Goal: Communication & Community: Answer question/provide support

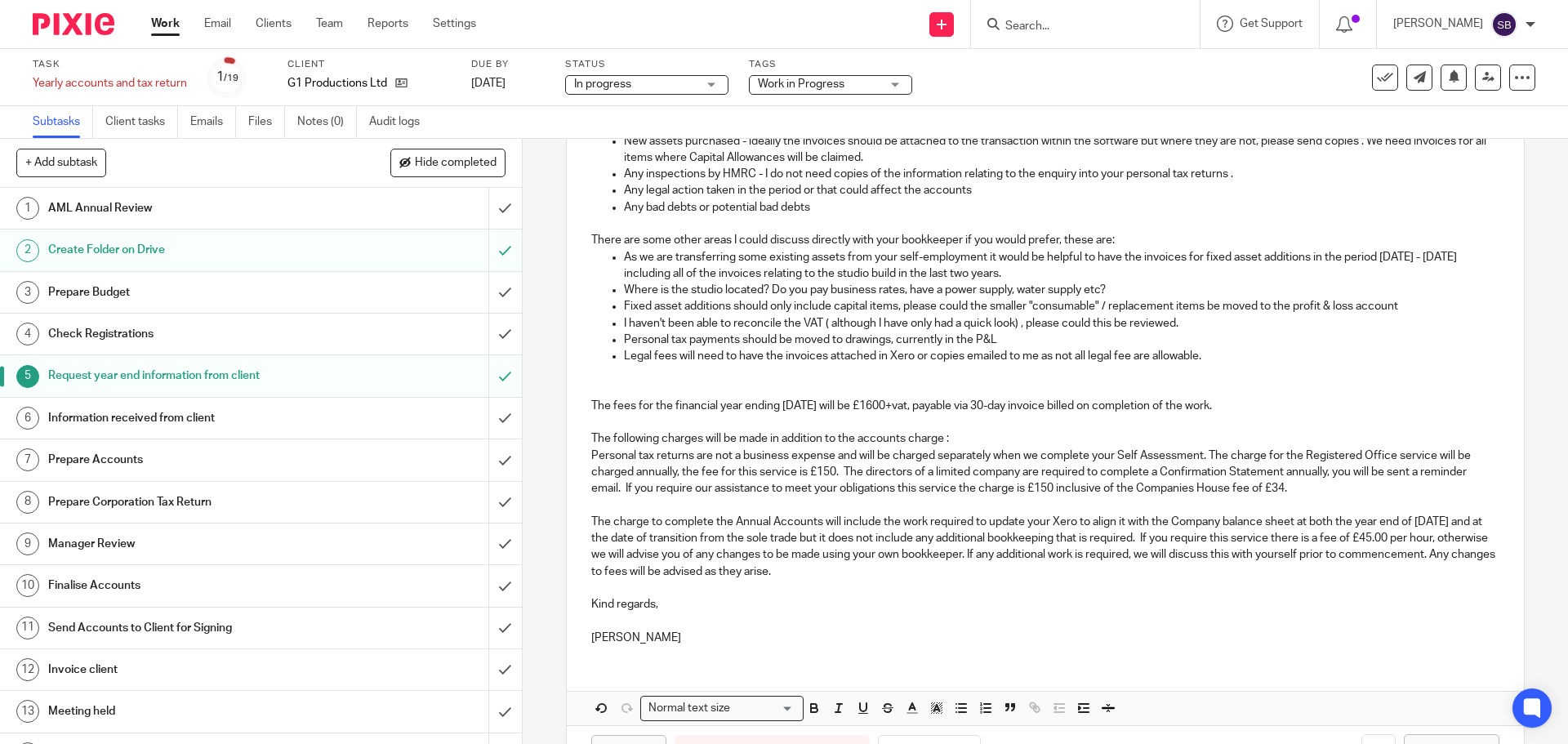
scroll to position [537, 0]
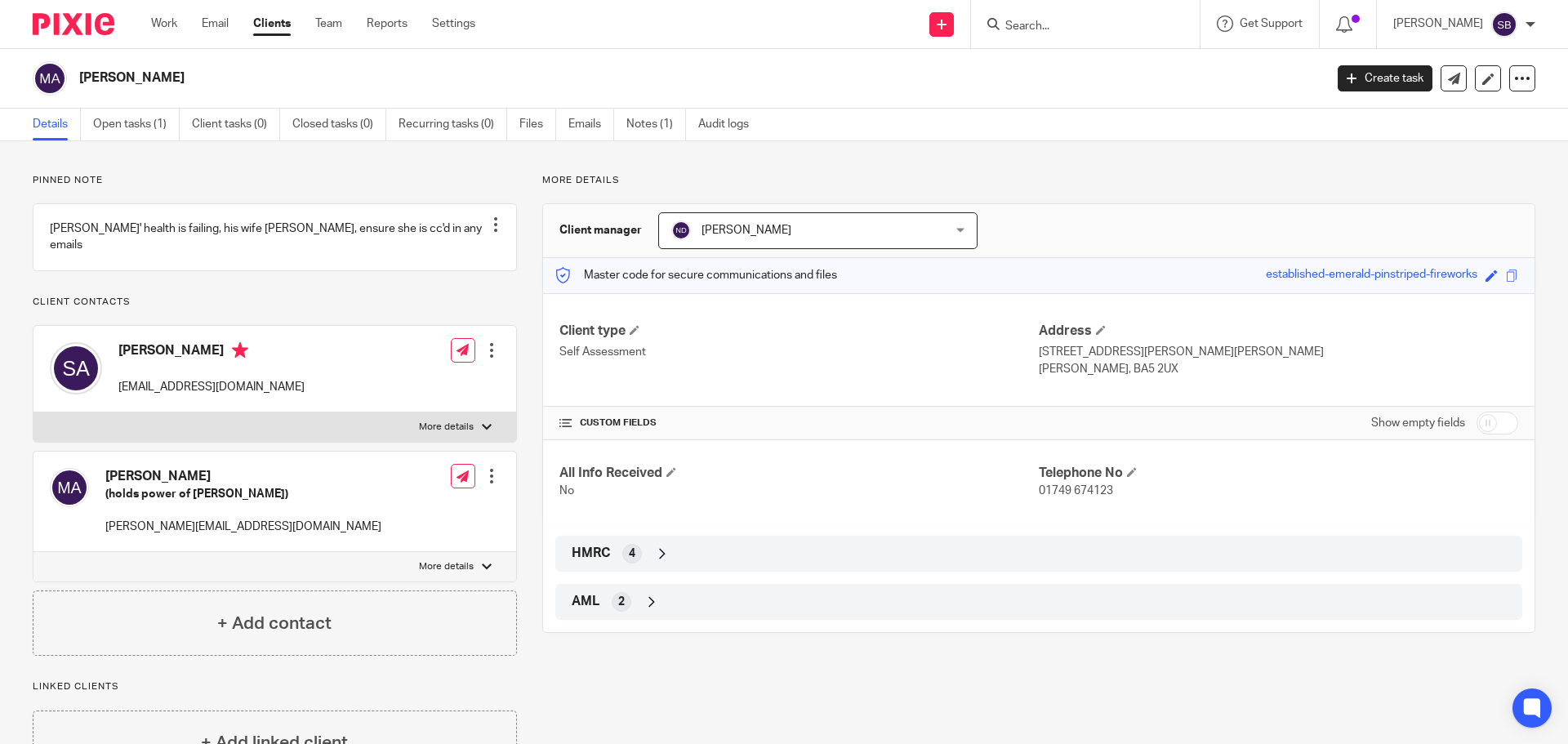
click at [1084, 31] on input "Search" at bounding box center [1077, 27] width 147 height 14
type input "insulated"
click at [1097, 72] on link at bounding box center [1138, 70] width 276 height 38
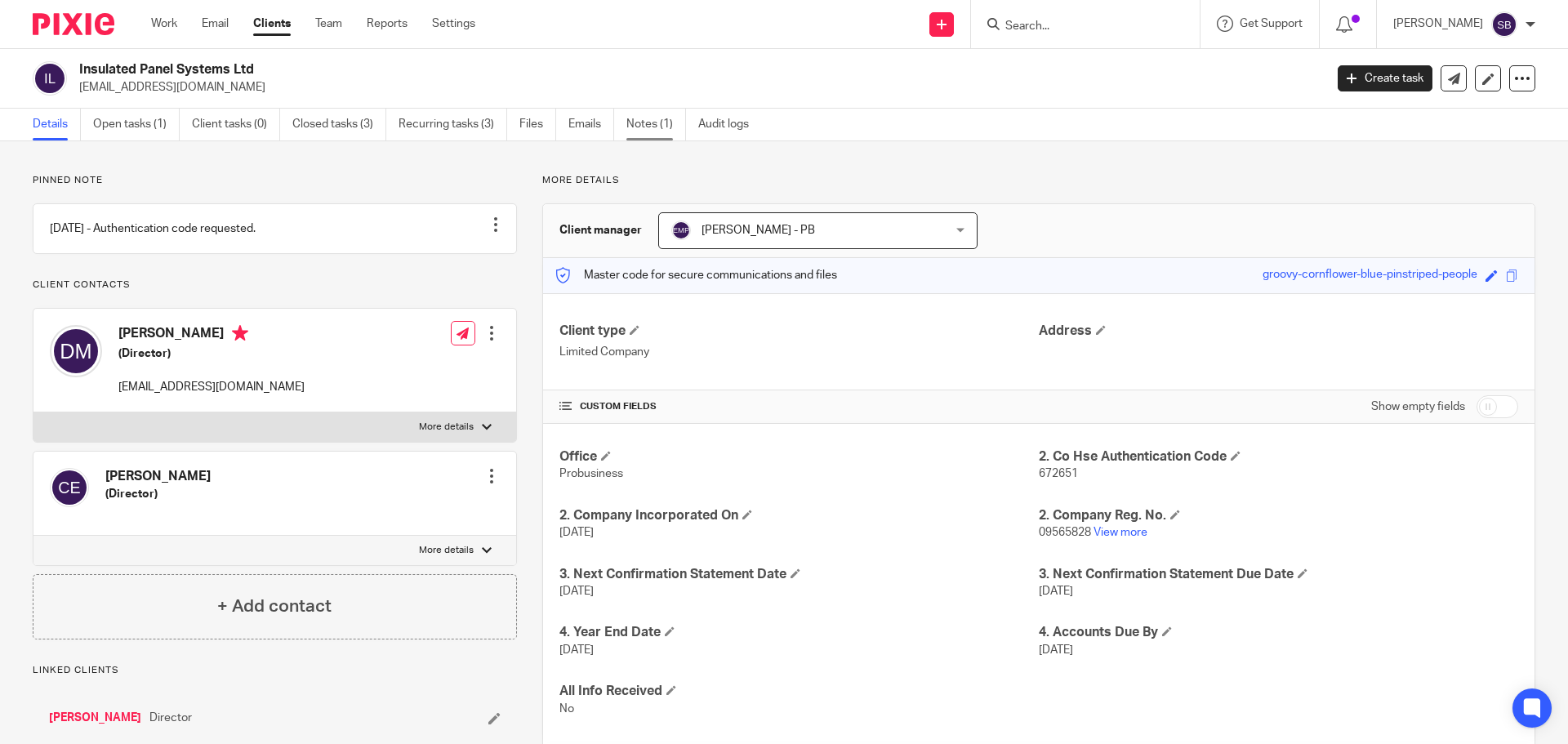
click at [646, 134] on link "Notes (1)" at bounding box center [655, 124] width 60 height 32
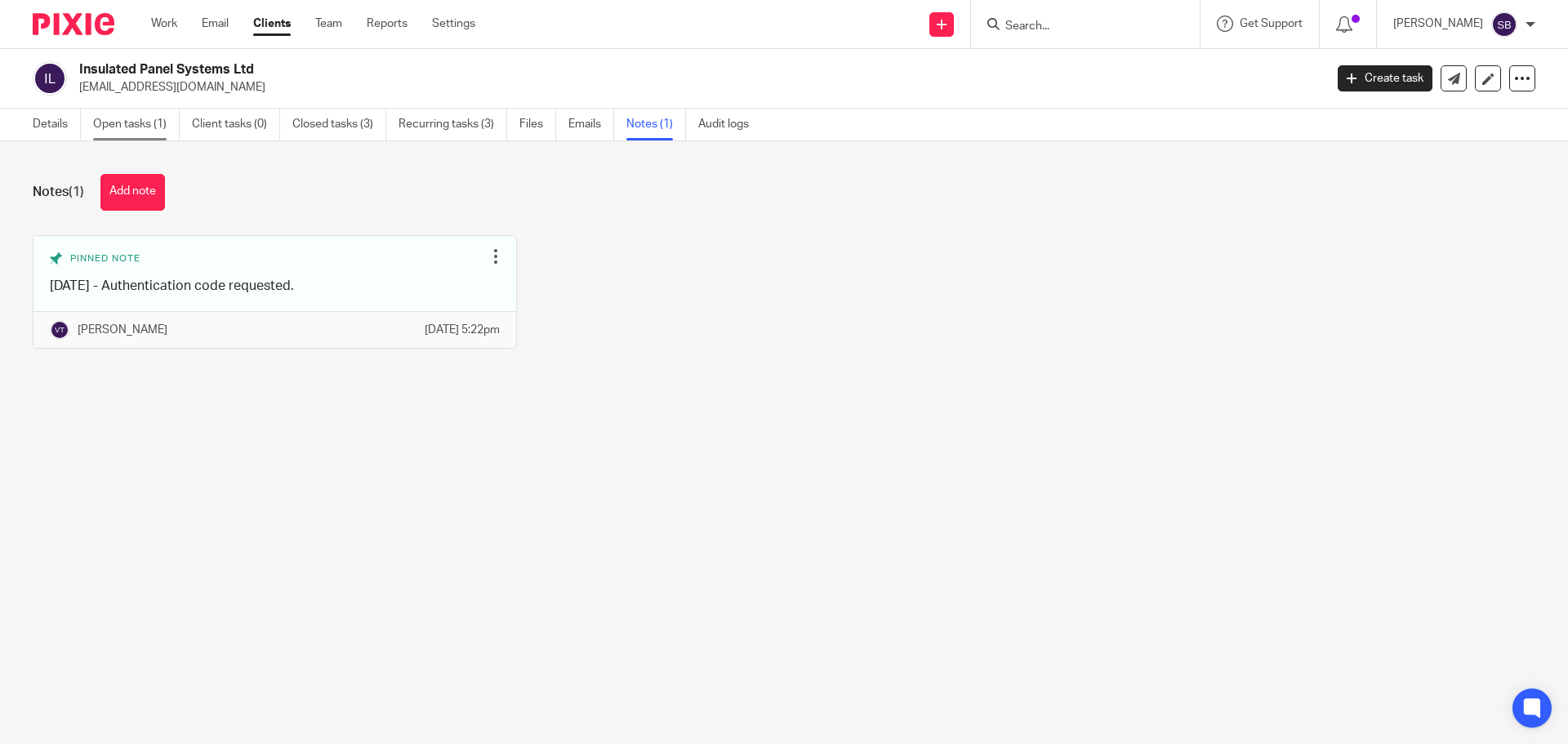
click at [139, 119] on link "Open tasks (1)" at bounding box center [136, 124] width 86 height 32
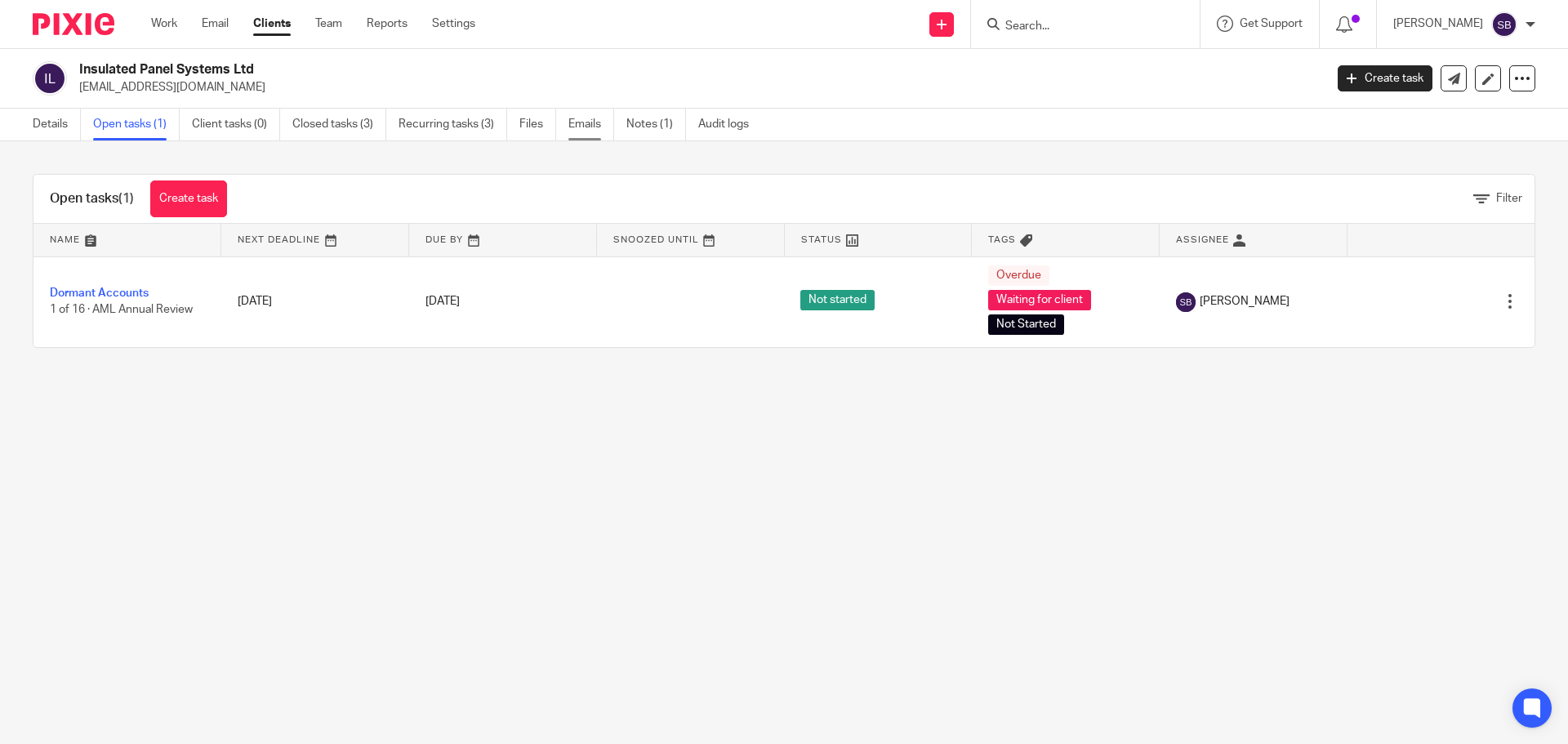
click at [585, 124] on link "Emails" at bounding box center [591, 124] width 46 height 32
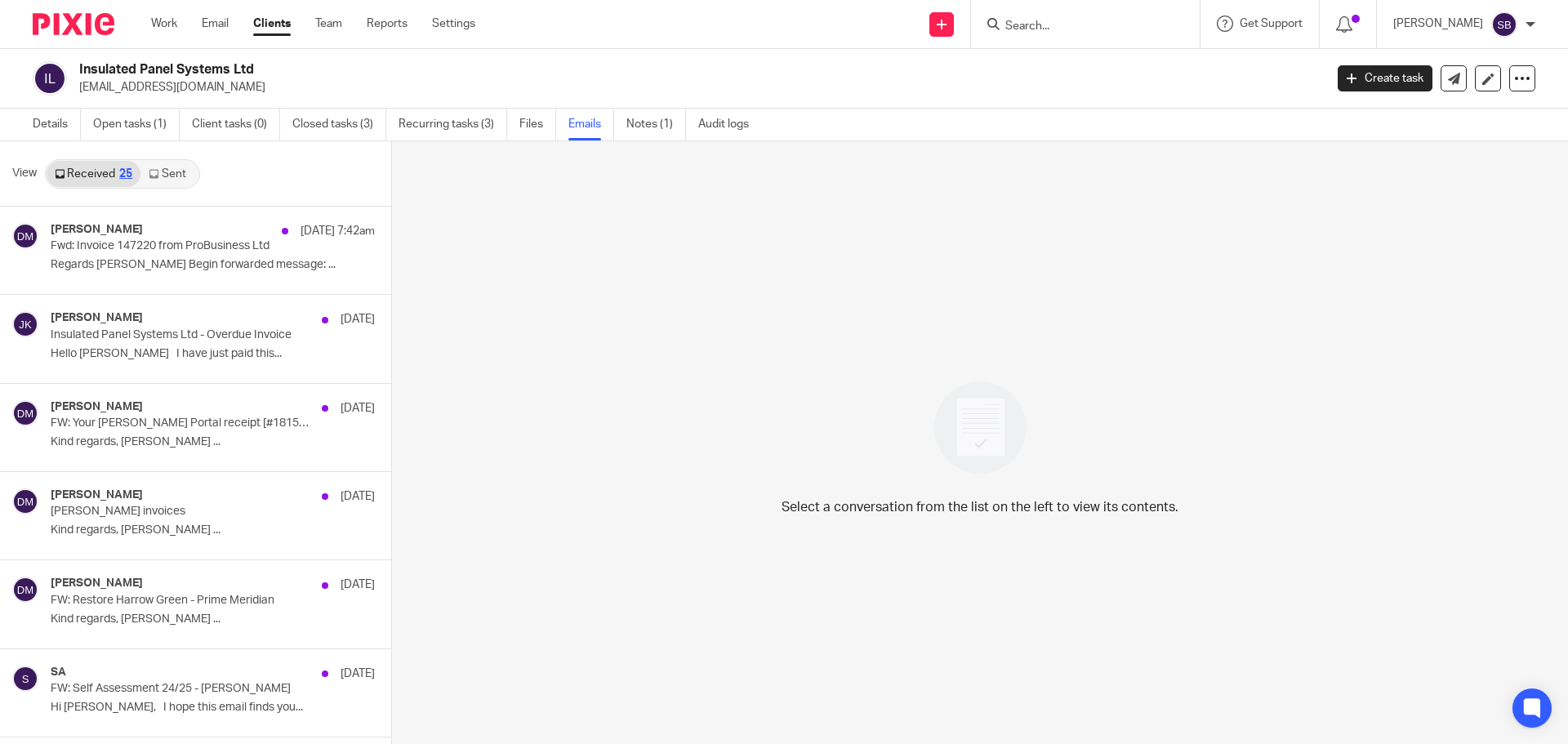
click at [172, 174] on link "Sent" at bounding box center [169, 175] width 57 height 27
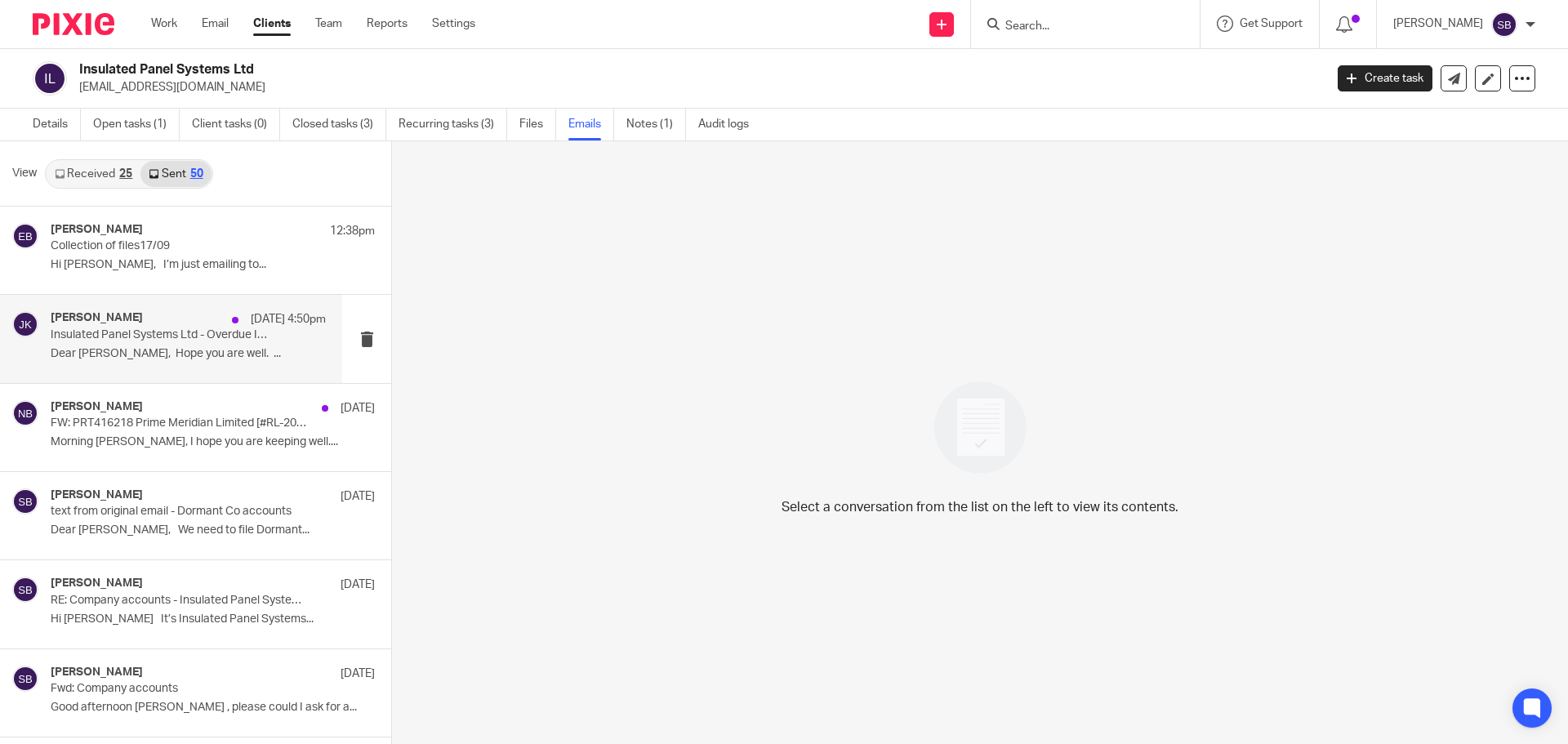
click at [142, 352] on p "Dear David, Hope you are well. ..." at bounding box center [188, 354] width 275 height 14
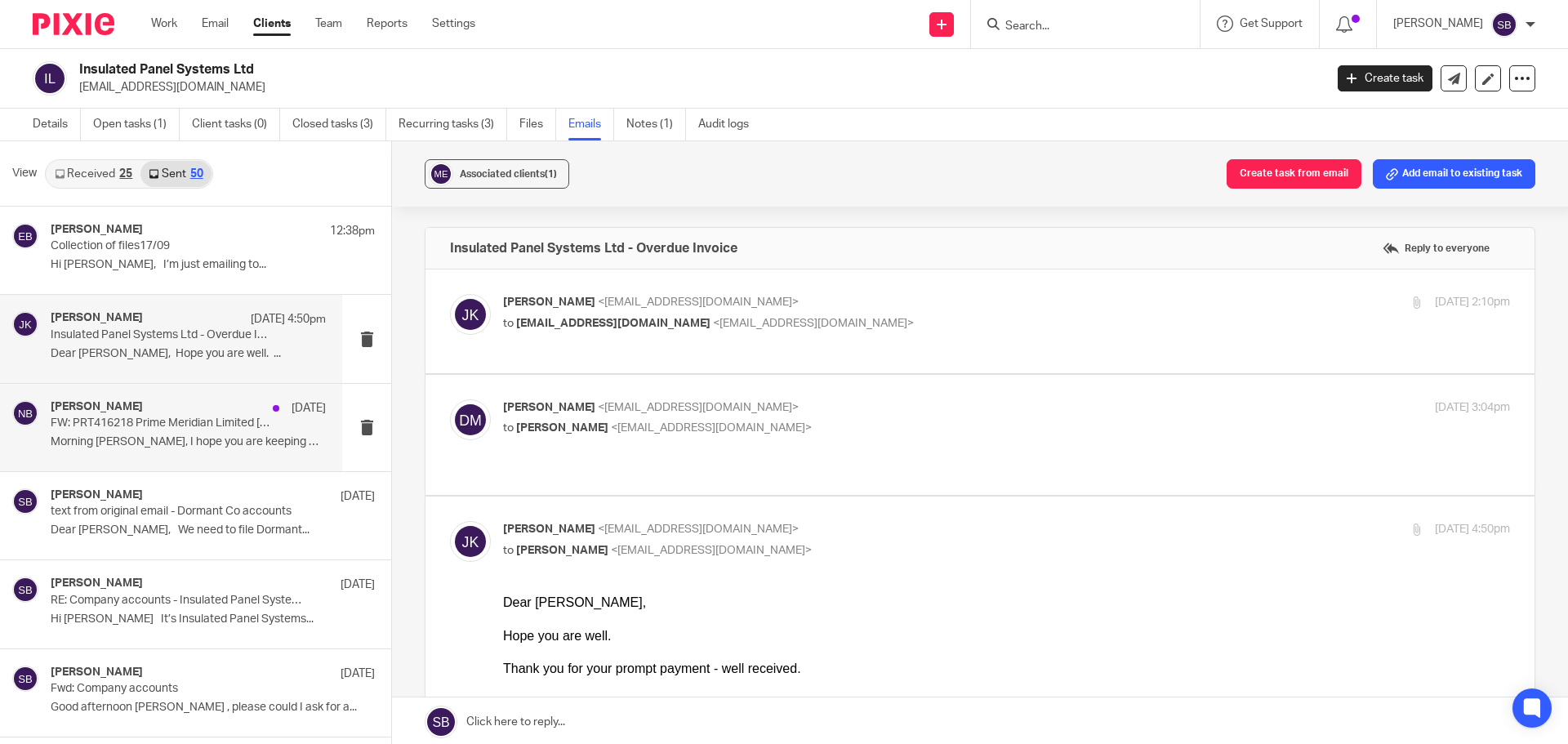
click at [191, 435] on div "Nas Bashir 27 Aug FW: PRT416218 Prime Meridian Limited [#RL-209489] Morning Dav…" at bounding box center [188, 428] width 275 height 55
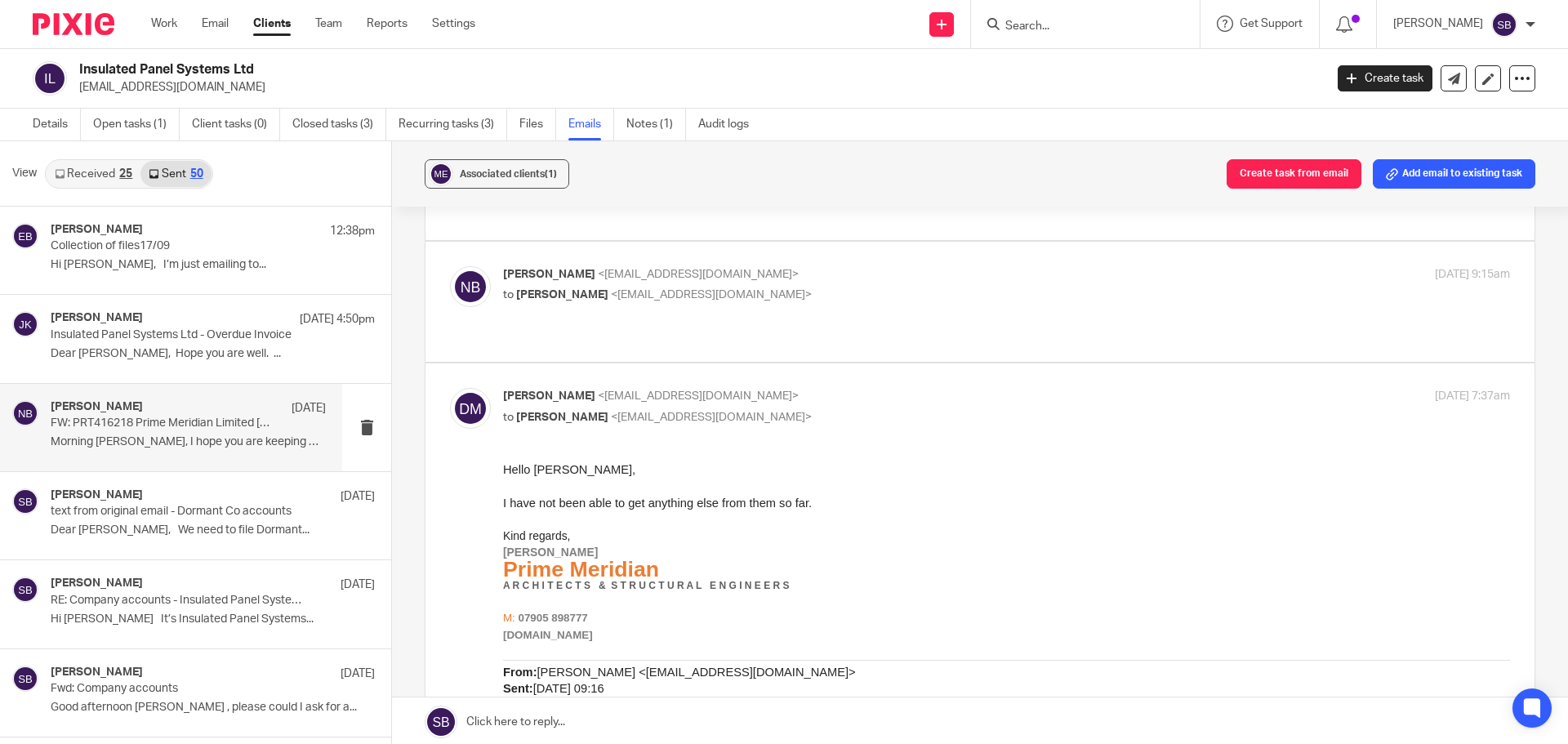
scroll to position [817, 0]
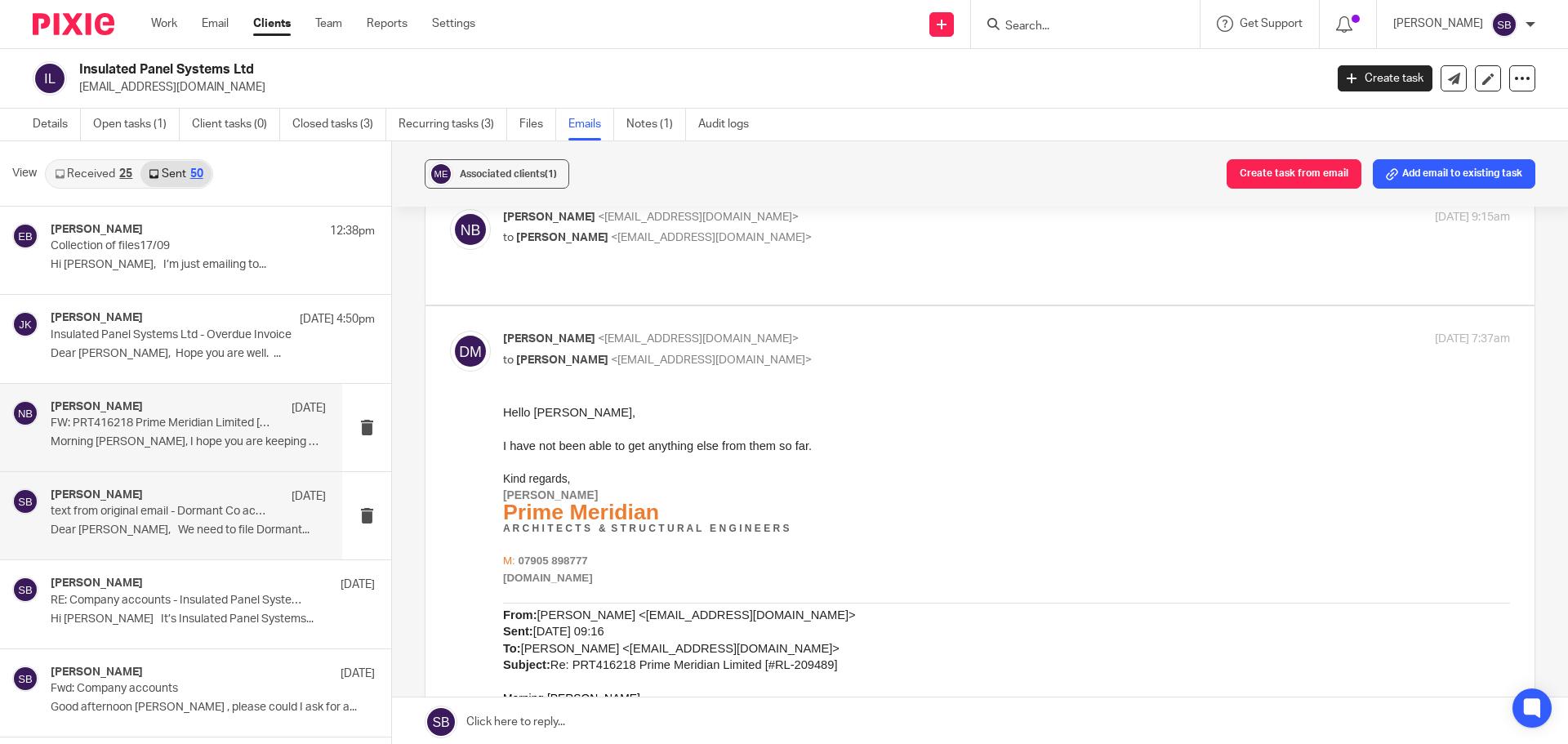
click at [182, 512] on p "text from original email - Dormant Co accounts" at bounding box center [160, 512] width 220 height 14
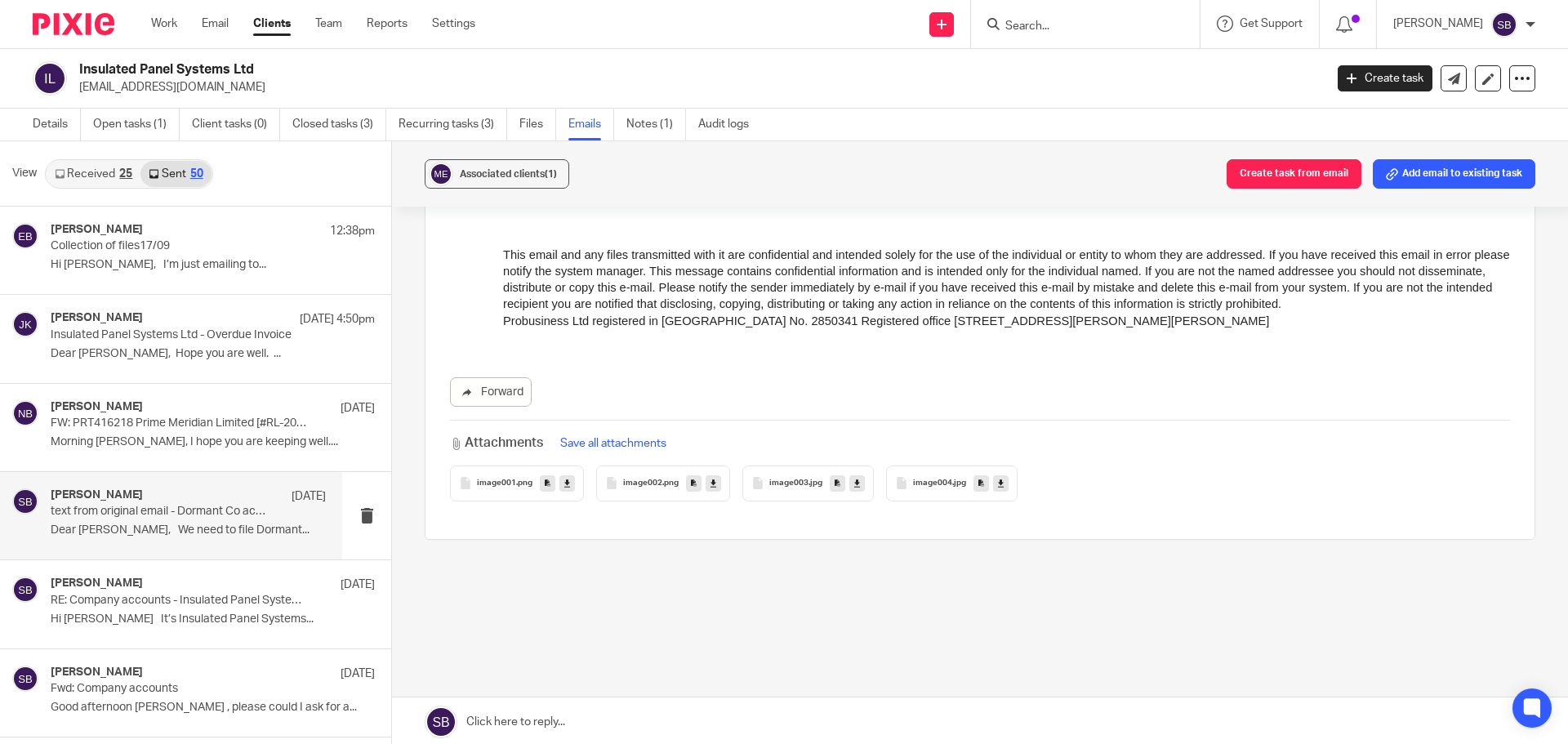
scroll to position [0, 0]
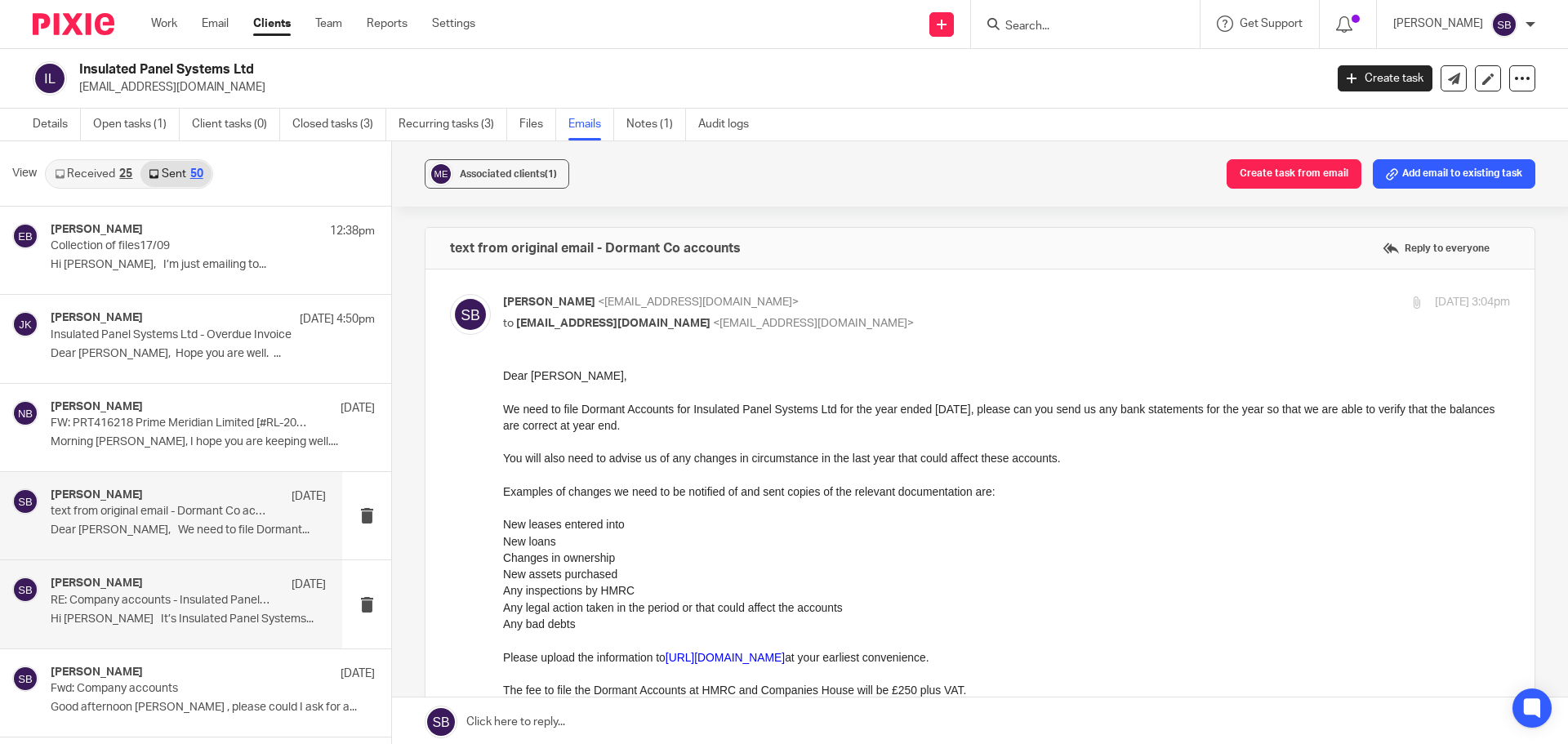
click at [156, 614] on p "Hi David It’s Insulated Panel Systems..." at bounding box center [188, 620] width 275 height 14
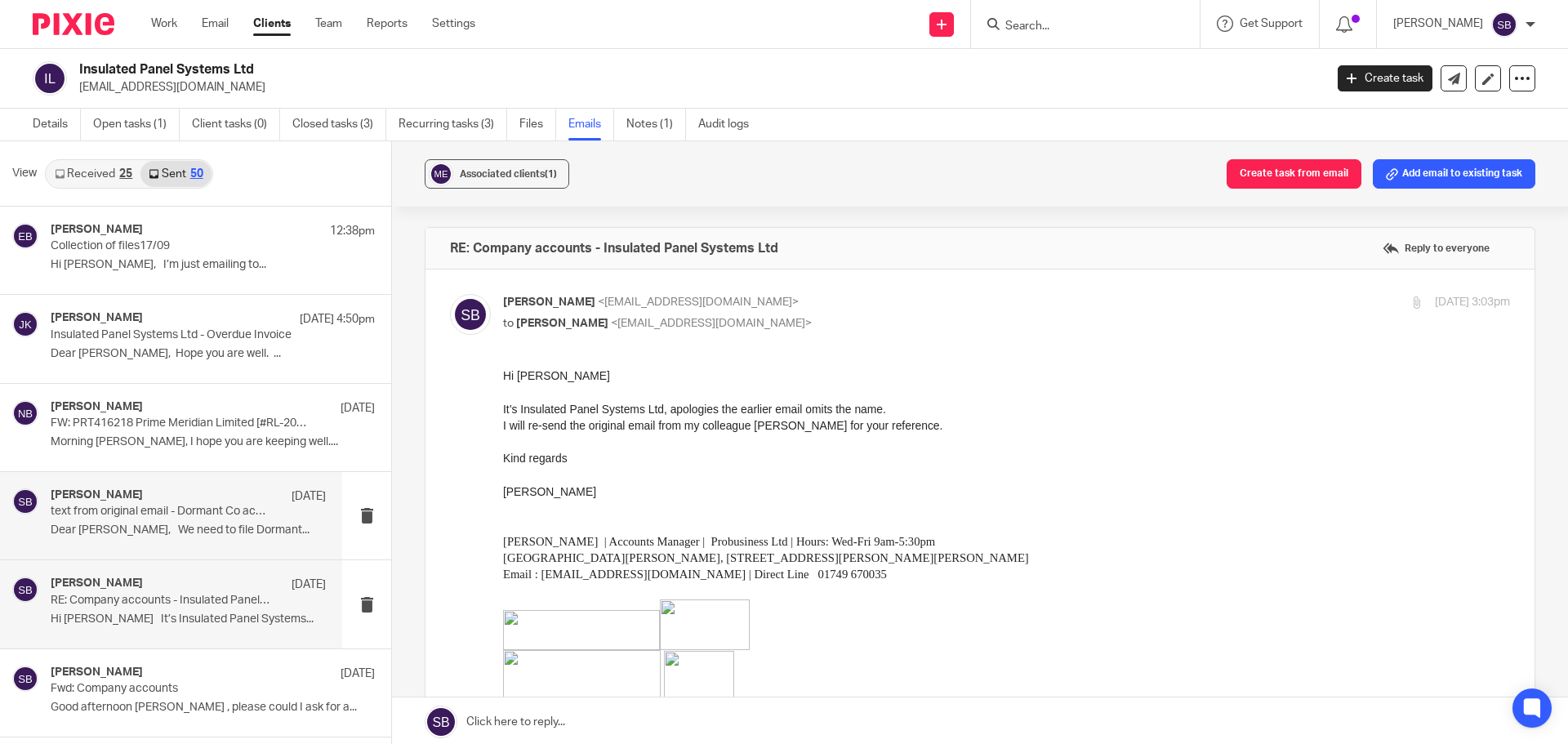
click at [225, 512] on p "text from original email - Dormant Co accounts" at bounding box center [160, 512] width 220 height 14
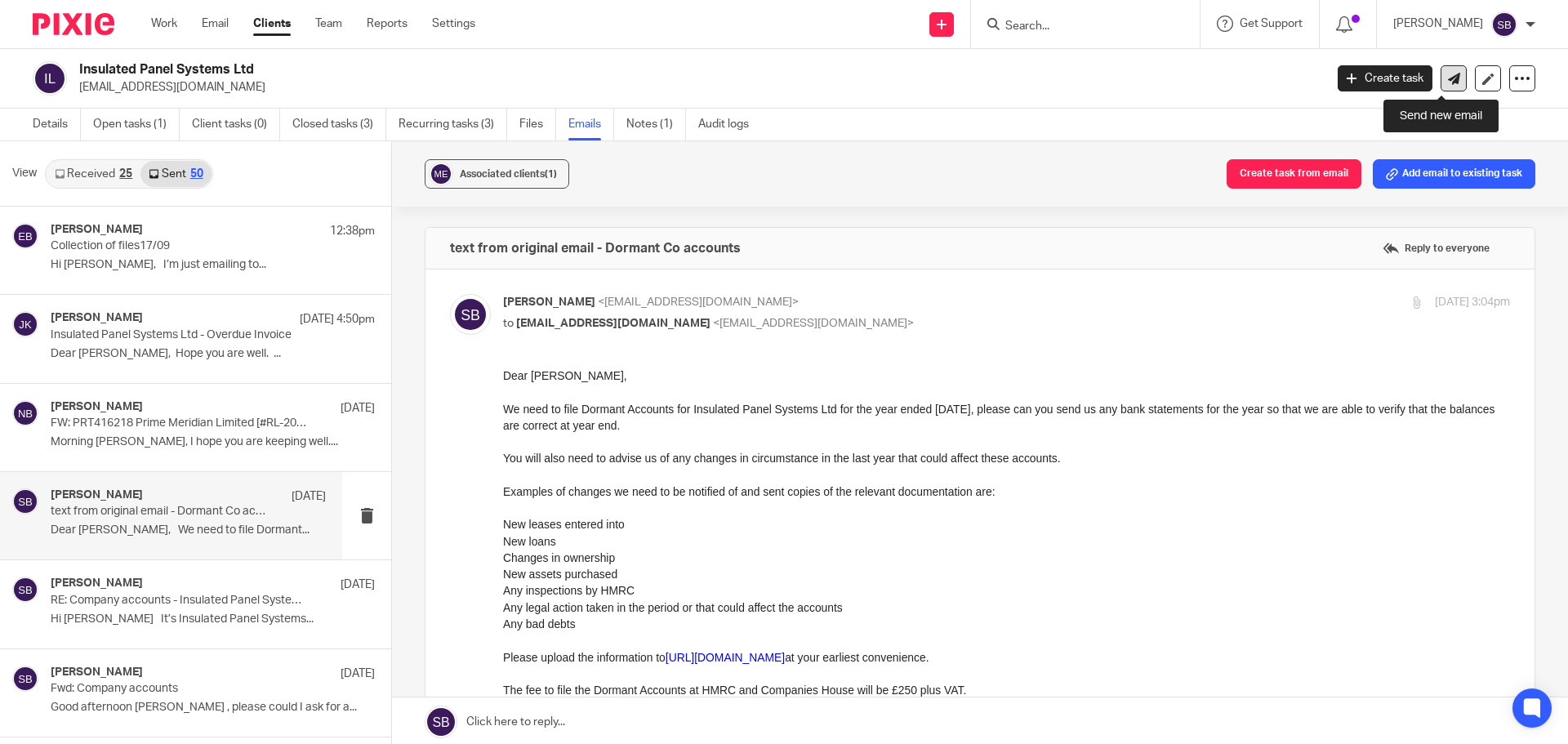
click at [1448, 80] on icon at bounding box center [1453, 79] width 12 height 12
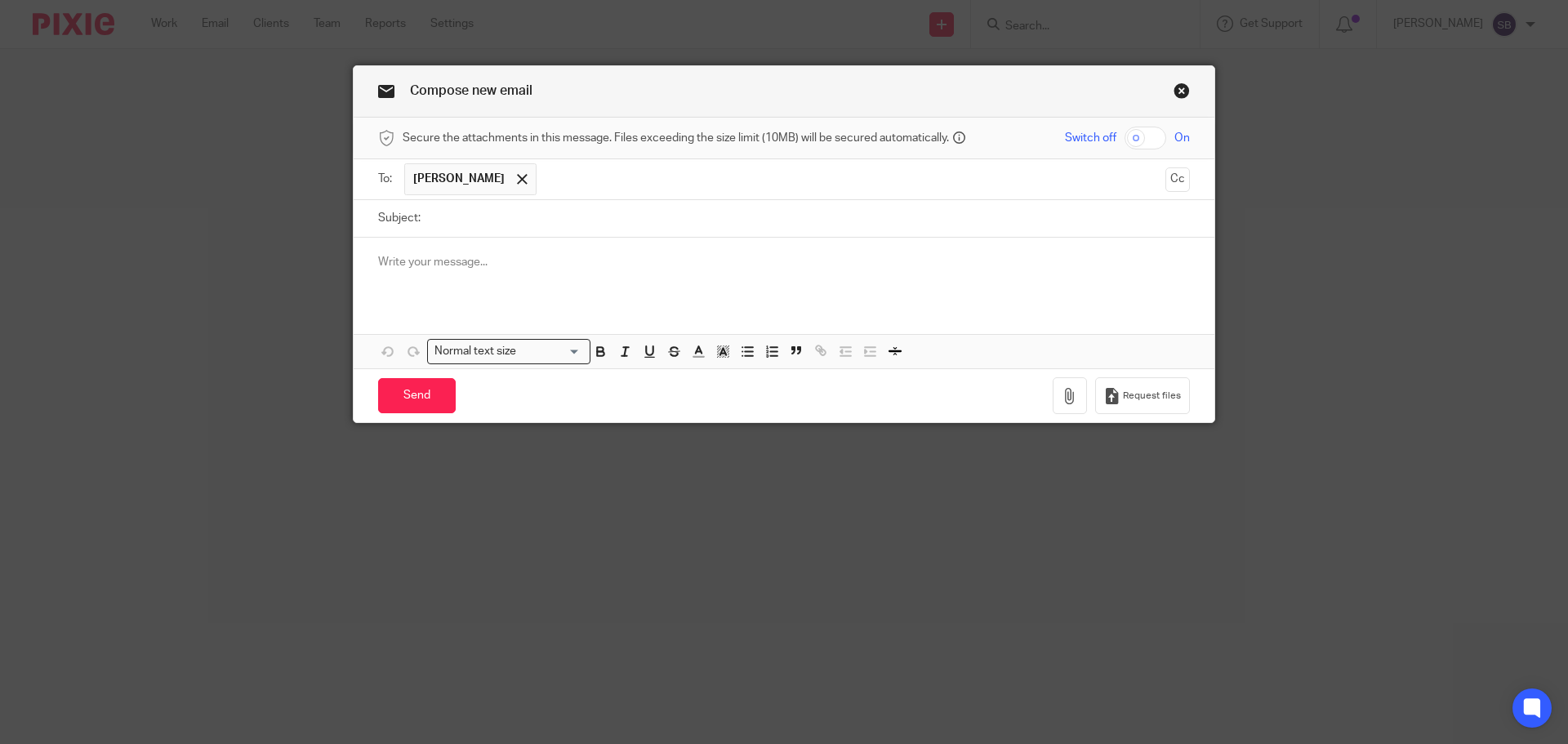
click at [448, 217] on input "Subject:" at bounding box center [809, 218] width 761 height 37
type input "Insulated Panel Systems Ltd"
click at [496, 262] on p at bounding box center [784, 262] width 812 height 16
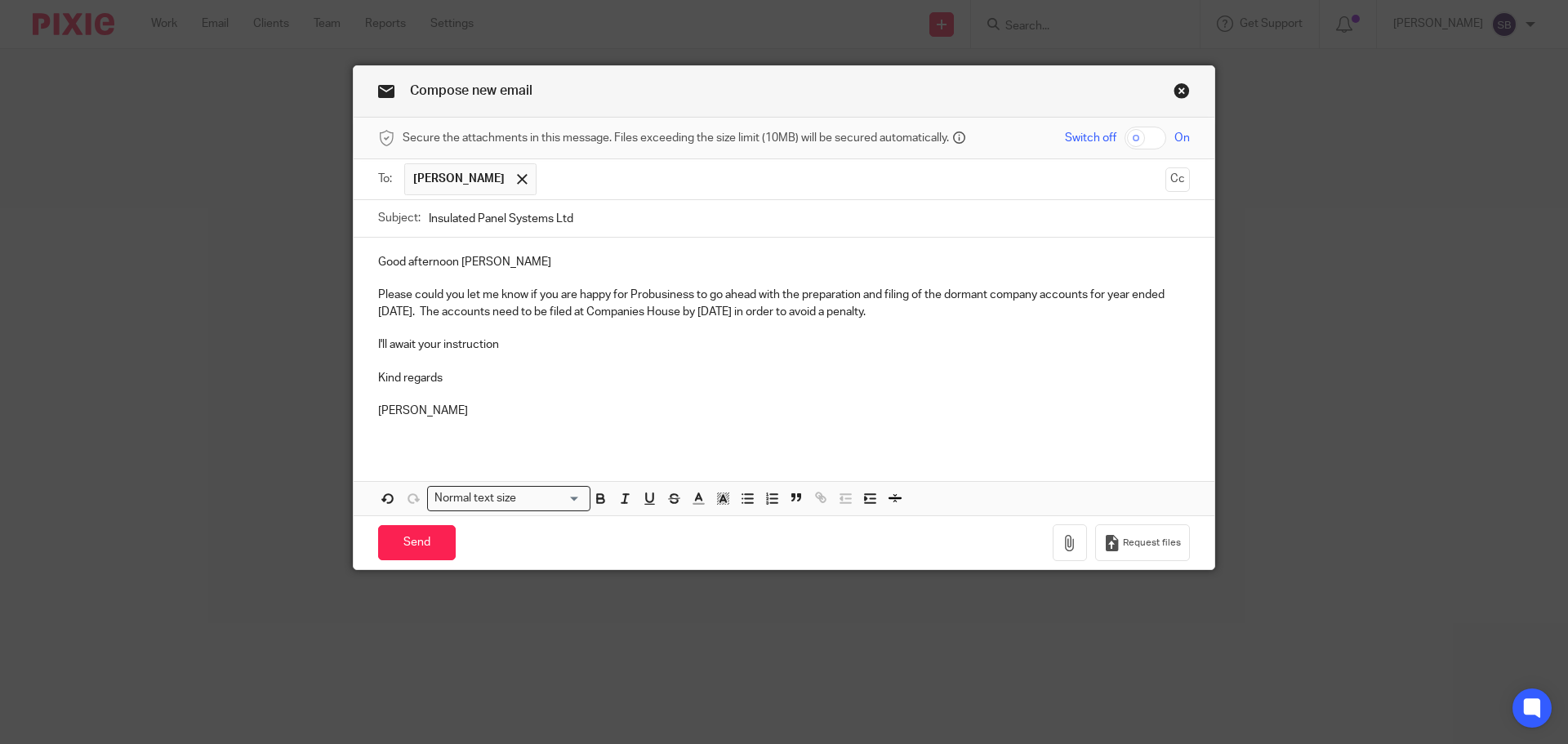
click at [810, 314] on p "Please could you let me know if you are happy for Probusiness to go ahead with …" at bounding box center [784, 303] width 812 height 33
click at [682, 418] on p "Sonia" at bounding box center [784, 410] width 812 height 16
click at [410, 543] on input "Send" at bounding box center [417, 543] width 78 height 35
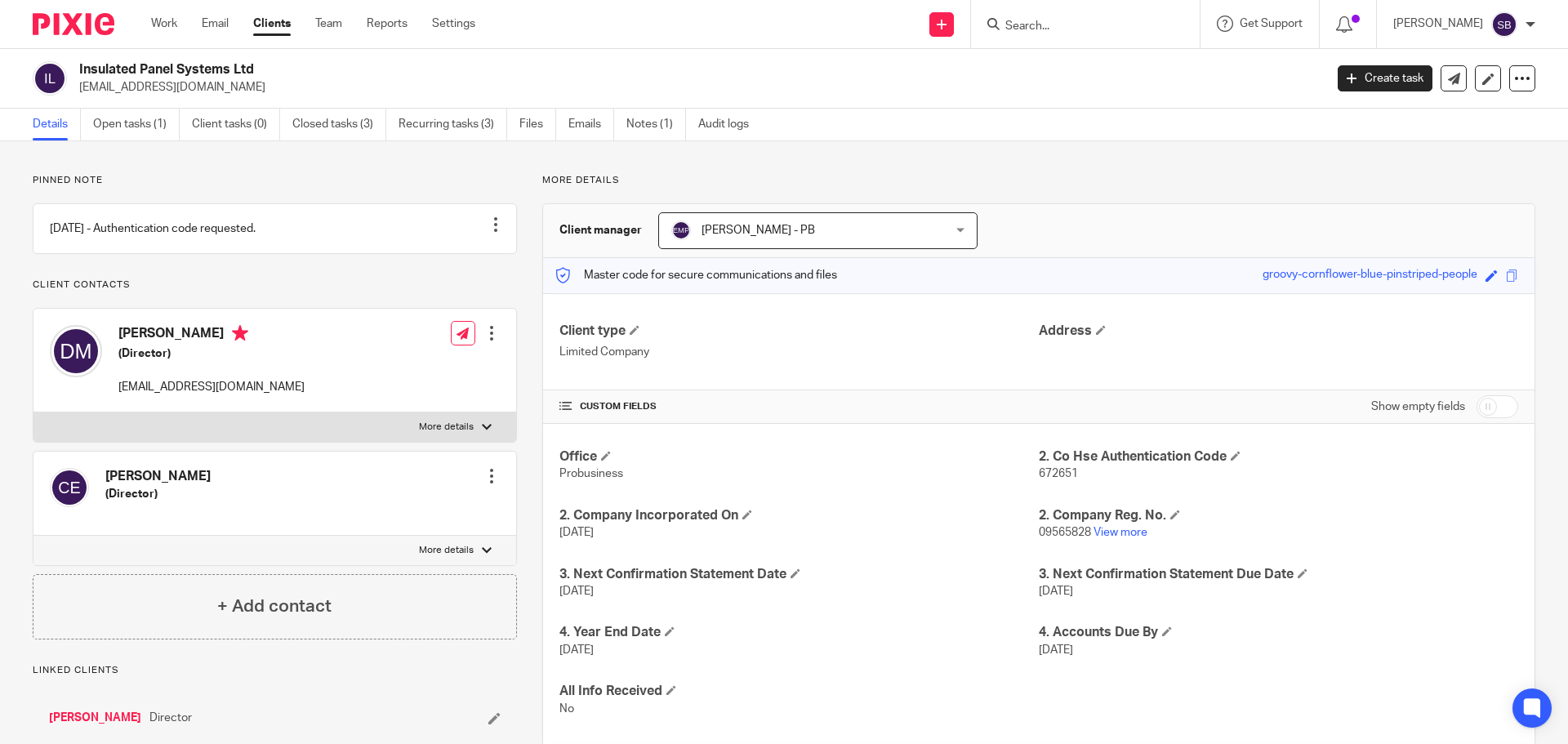
click at [1107, 35] on div at bounding box center [1085, 24] width 229 height 48
click at [1067, 32] on input "Search" at bounding box center [1077, 27] width 147 height 14
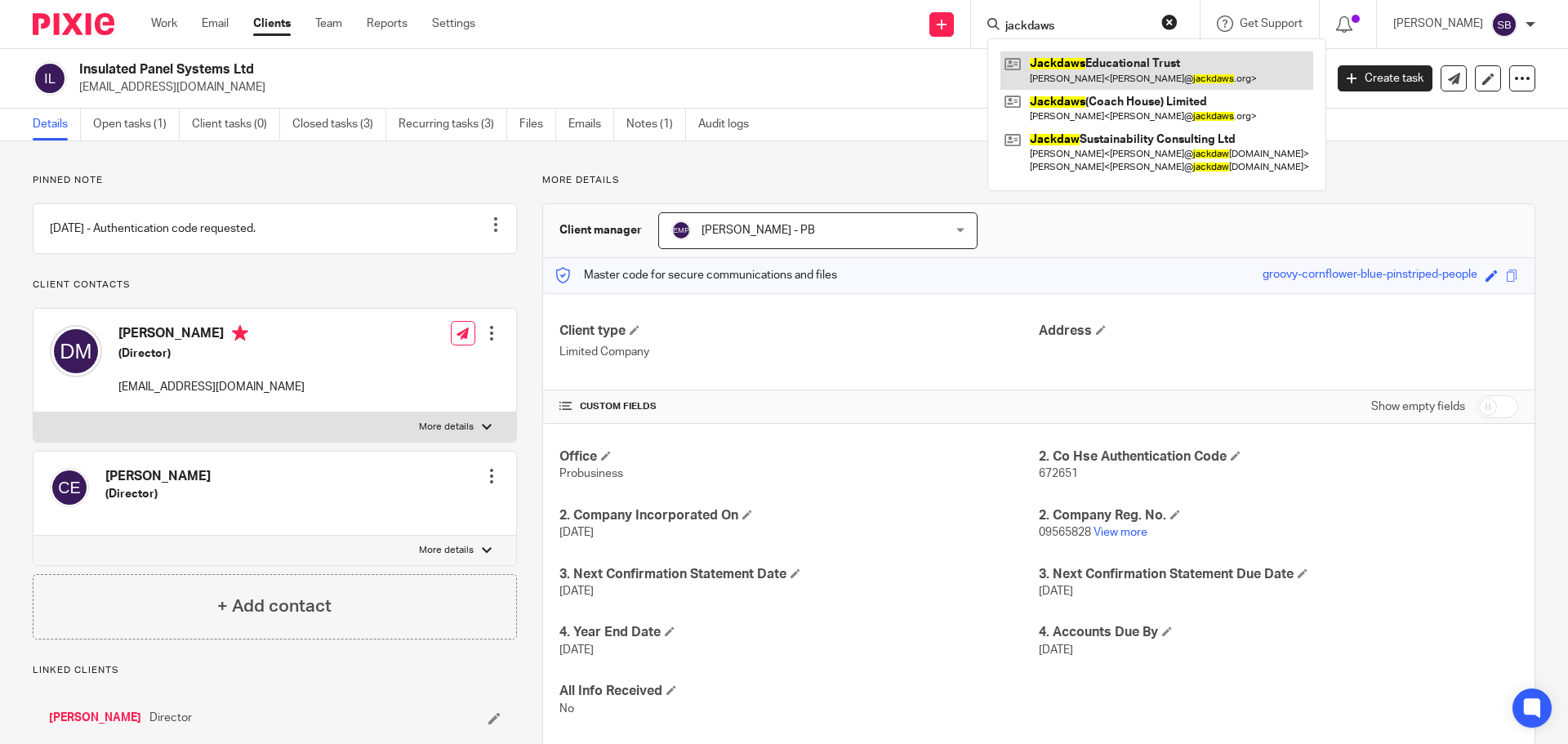
type input "jackdaws"
click at [1089, 62] on link at bounding box center [1157, 70] width 313 height 38
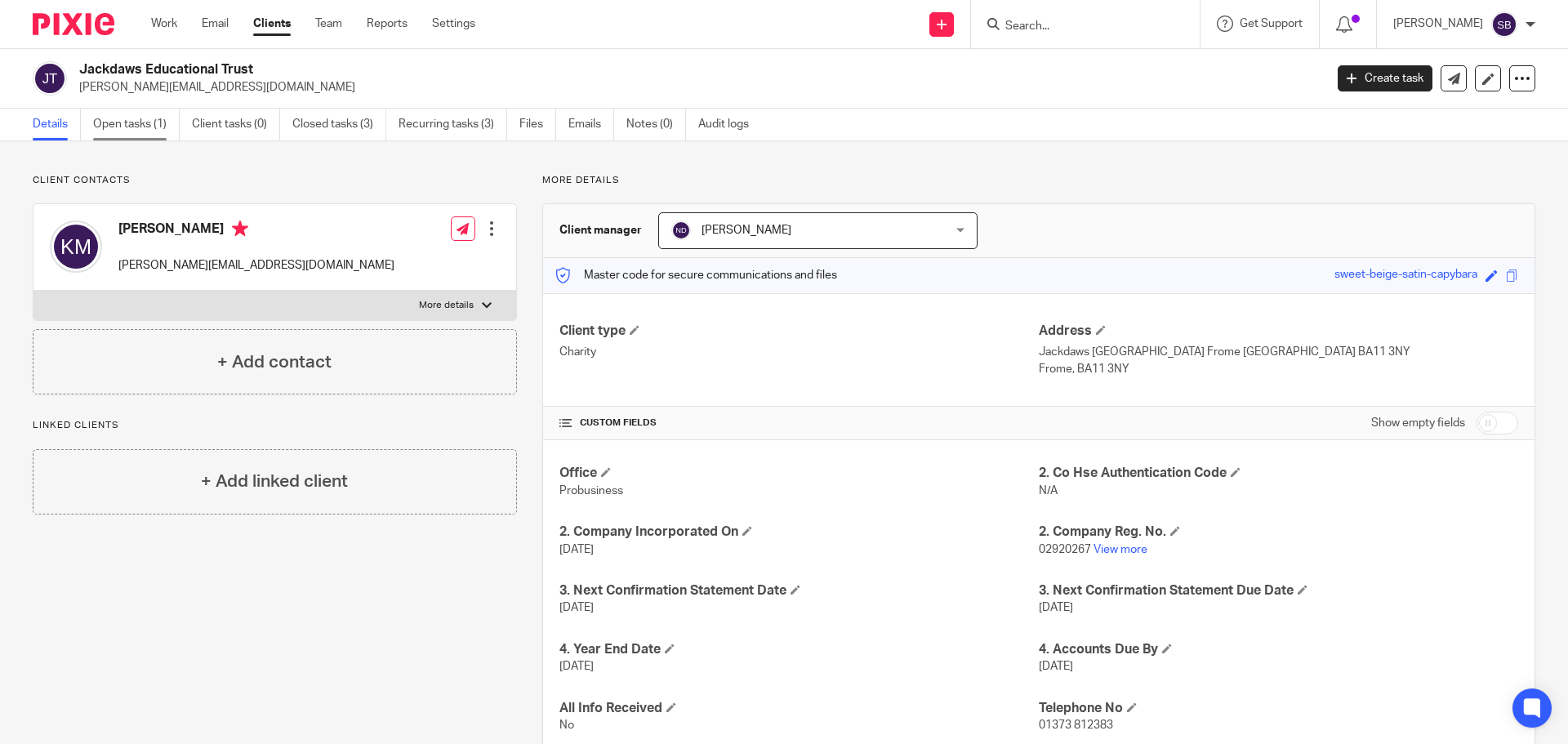
click at [139, 121] on link "Open tasks (1)" at bounding box center [136, 124] width 86 height 32
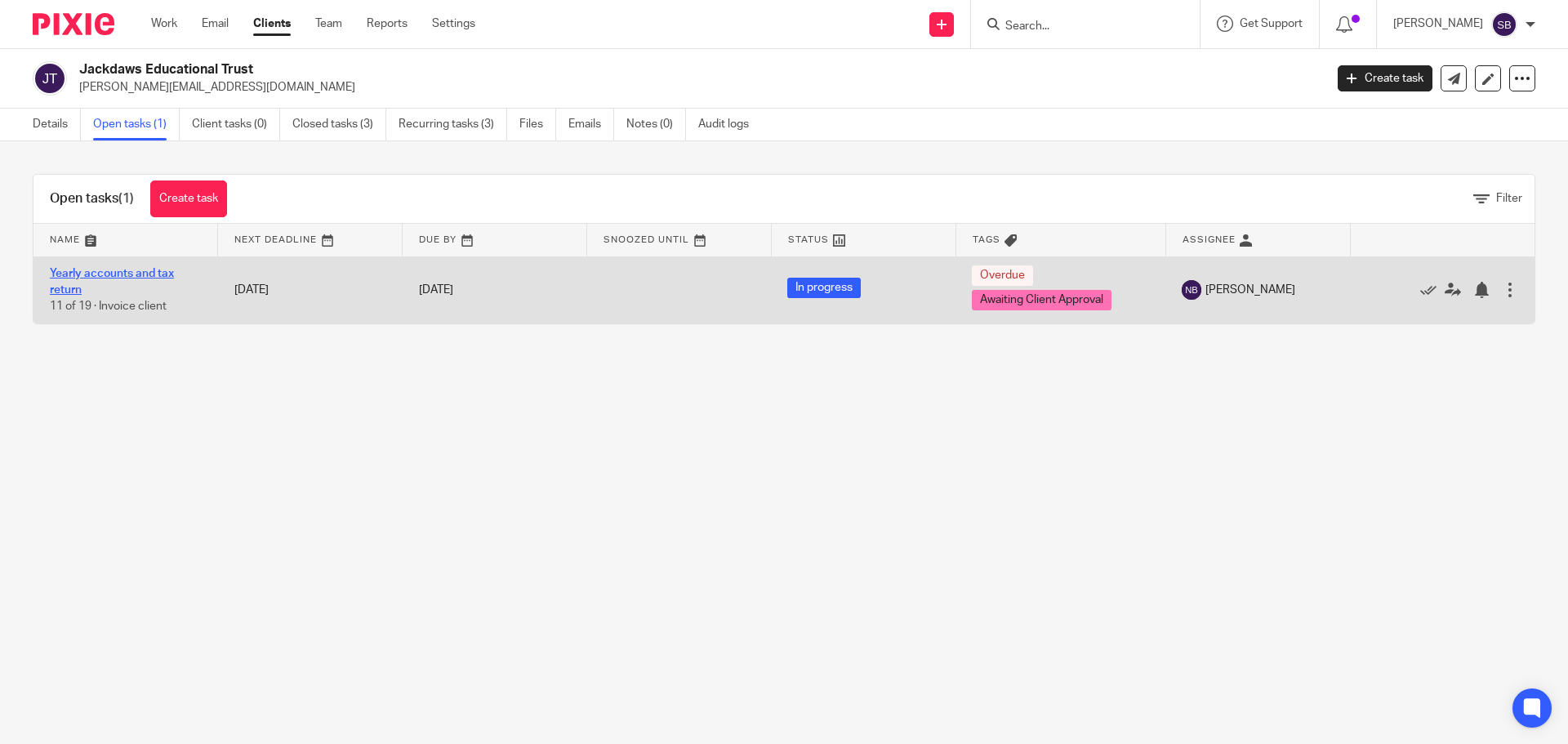
click at [108, 270] on link "Yearly accounts and tax return" at bounding box center [112, 281] width 124 height 28
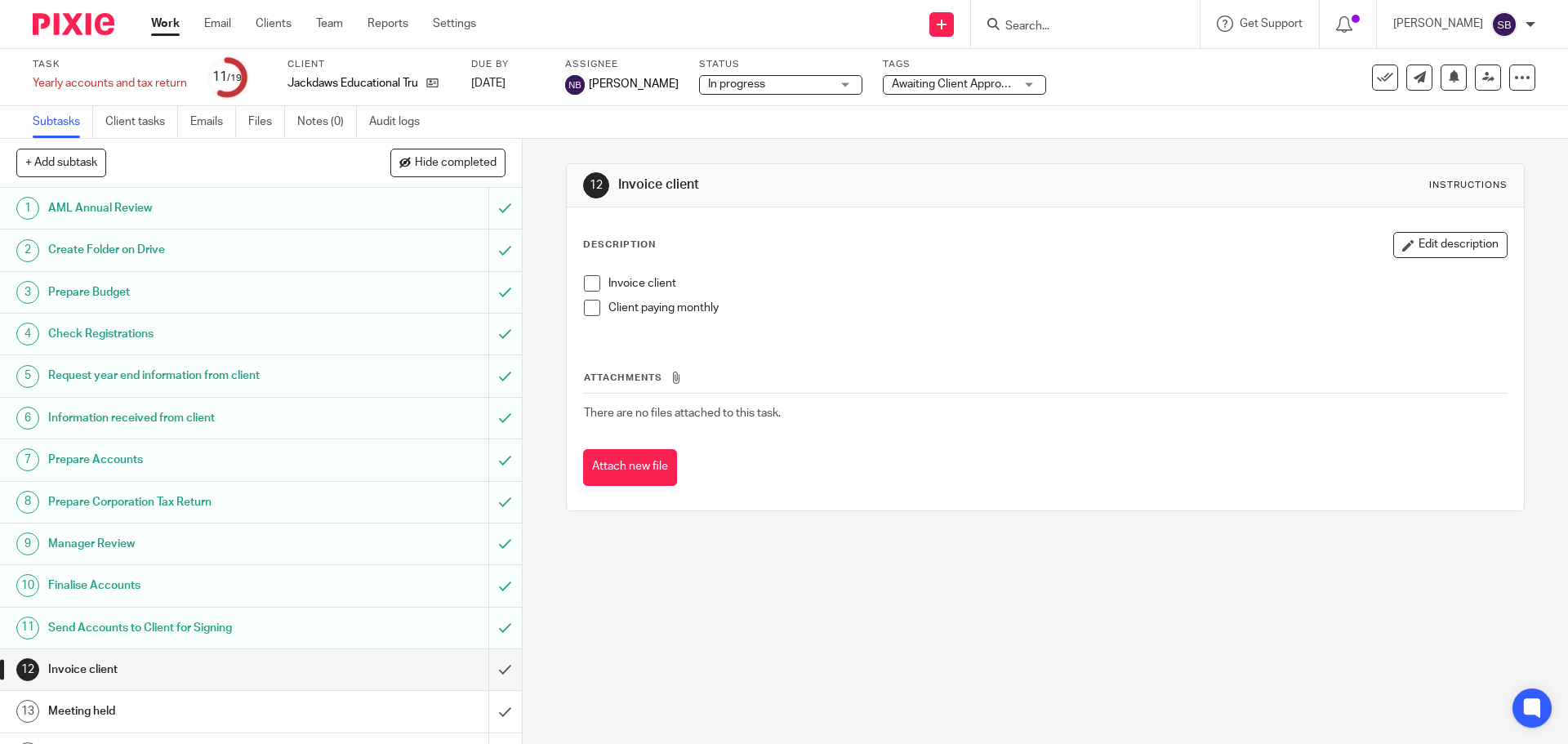
click at [215, 630] on h1 "Send Accounts to Client for Signing" at bounding box center [190, 628] width 283 height 25
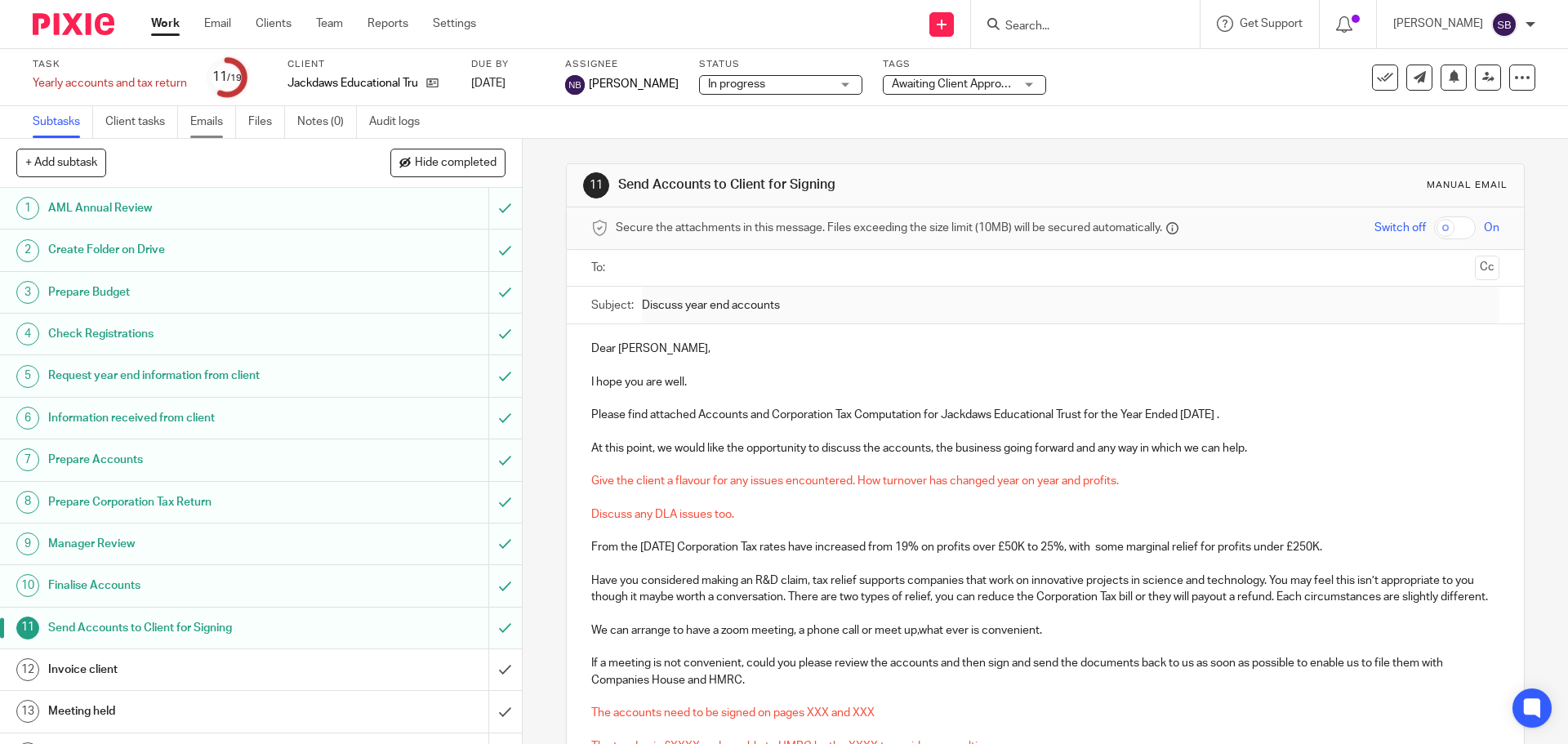
click at [214, 121] on link "Emails" at bounding box center [213, 122] width 46 height 32
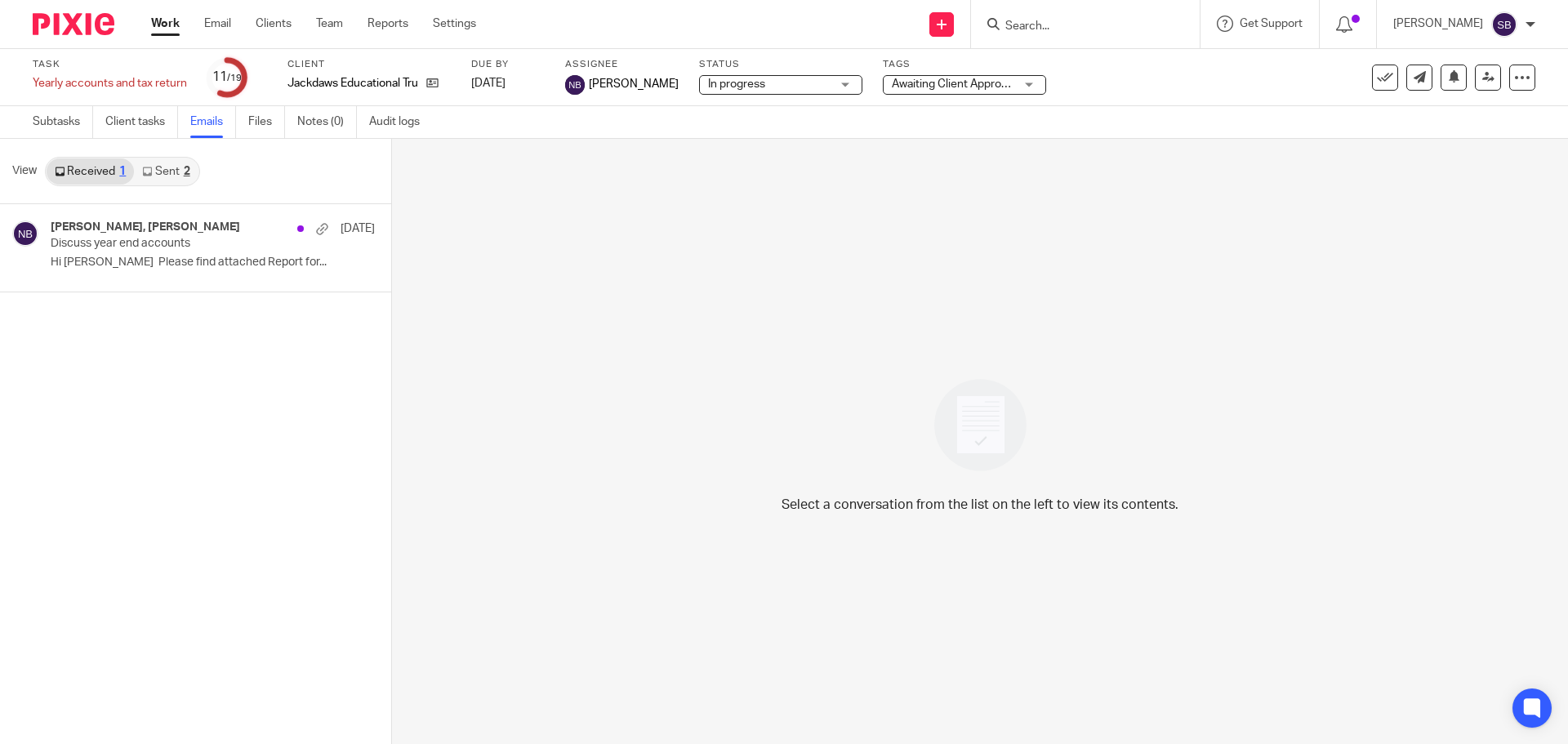
click at [190, 169] on div "2" at bounding box center [187, 172] width 7 height 11
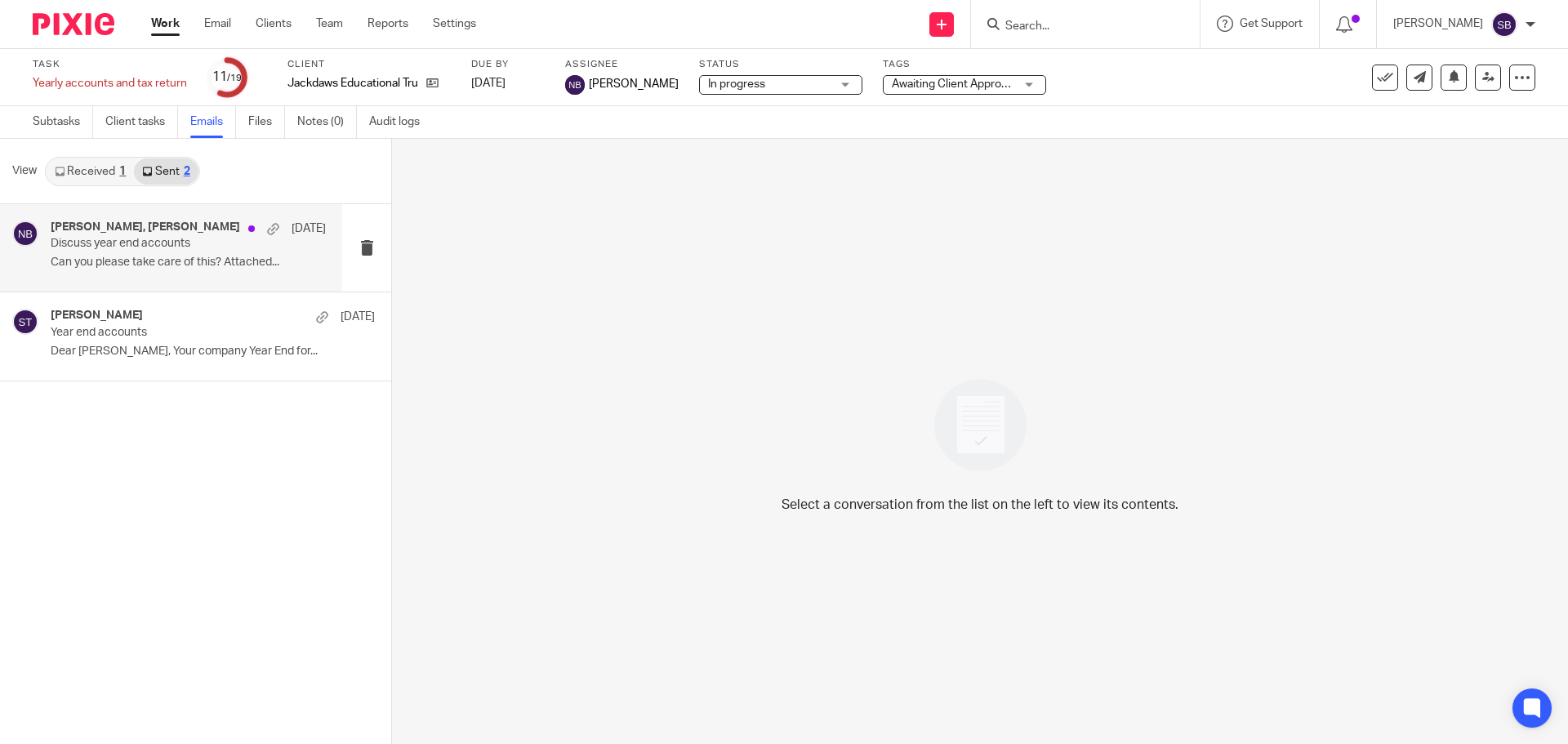
click at [145, 252] on div "[PERSON_NAME], [PERSON_NAME] [DATE] Discuss year end accounts Can you please ta…" at bounding box center [188, 248] width 275 height 55
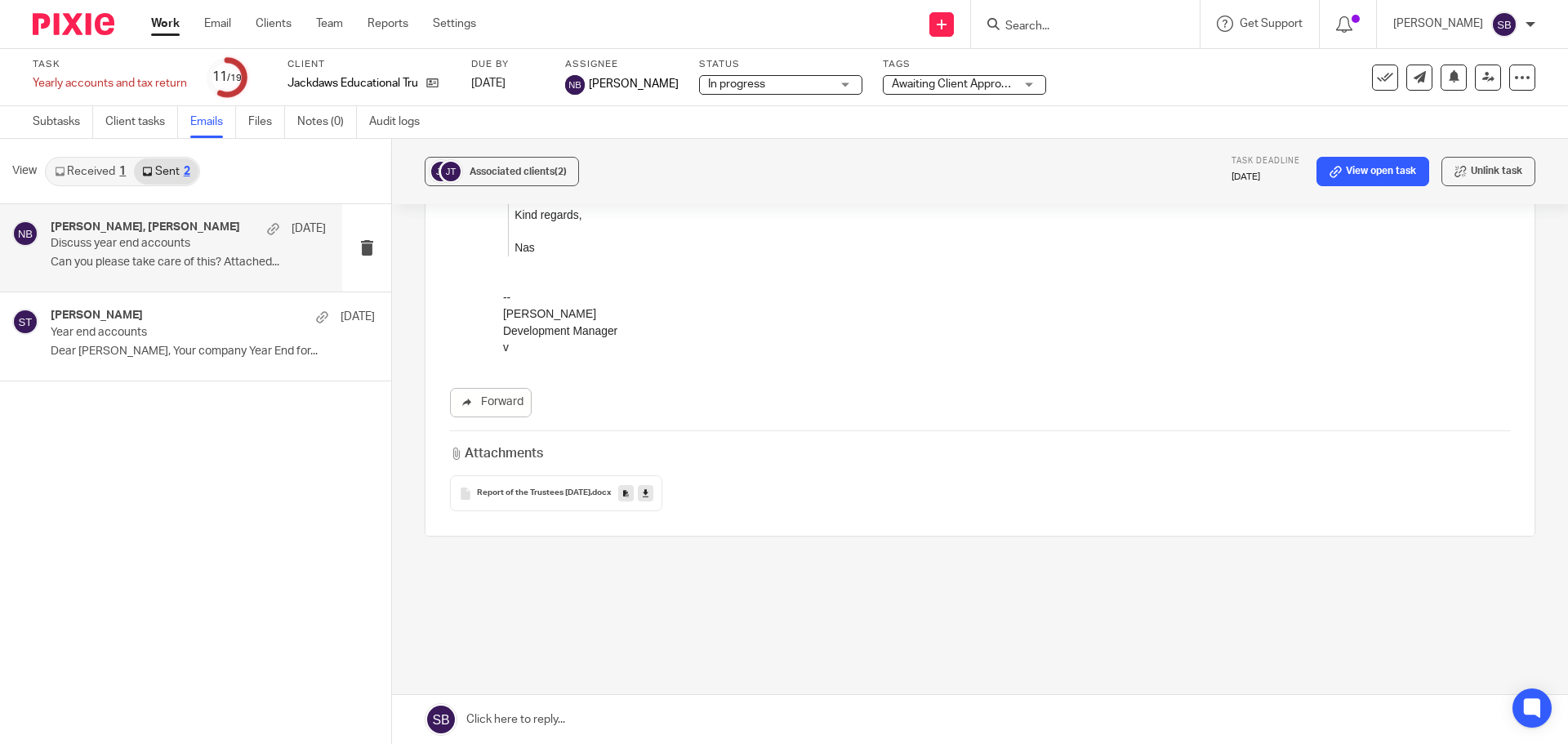
scroll to position [1593, 0]
click at [537, 484] on span "Report of the Trustees [DATE]" at bounding box center [534, 489] width 114 height 9
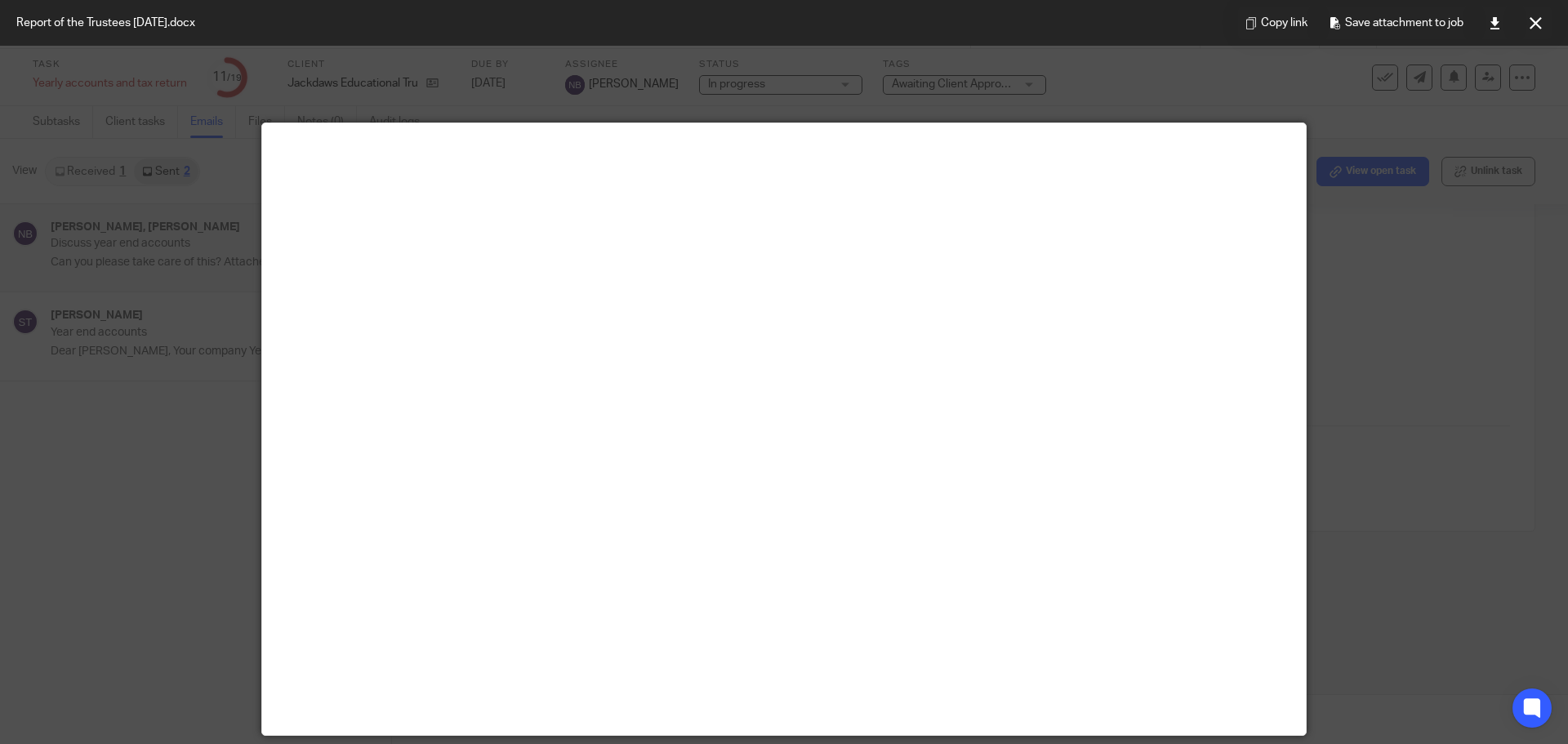
click at [1540, 19] on icon at bounding box center [1535, 23] width 12 height 12
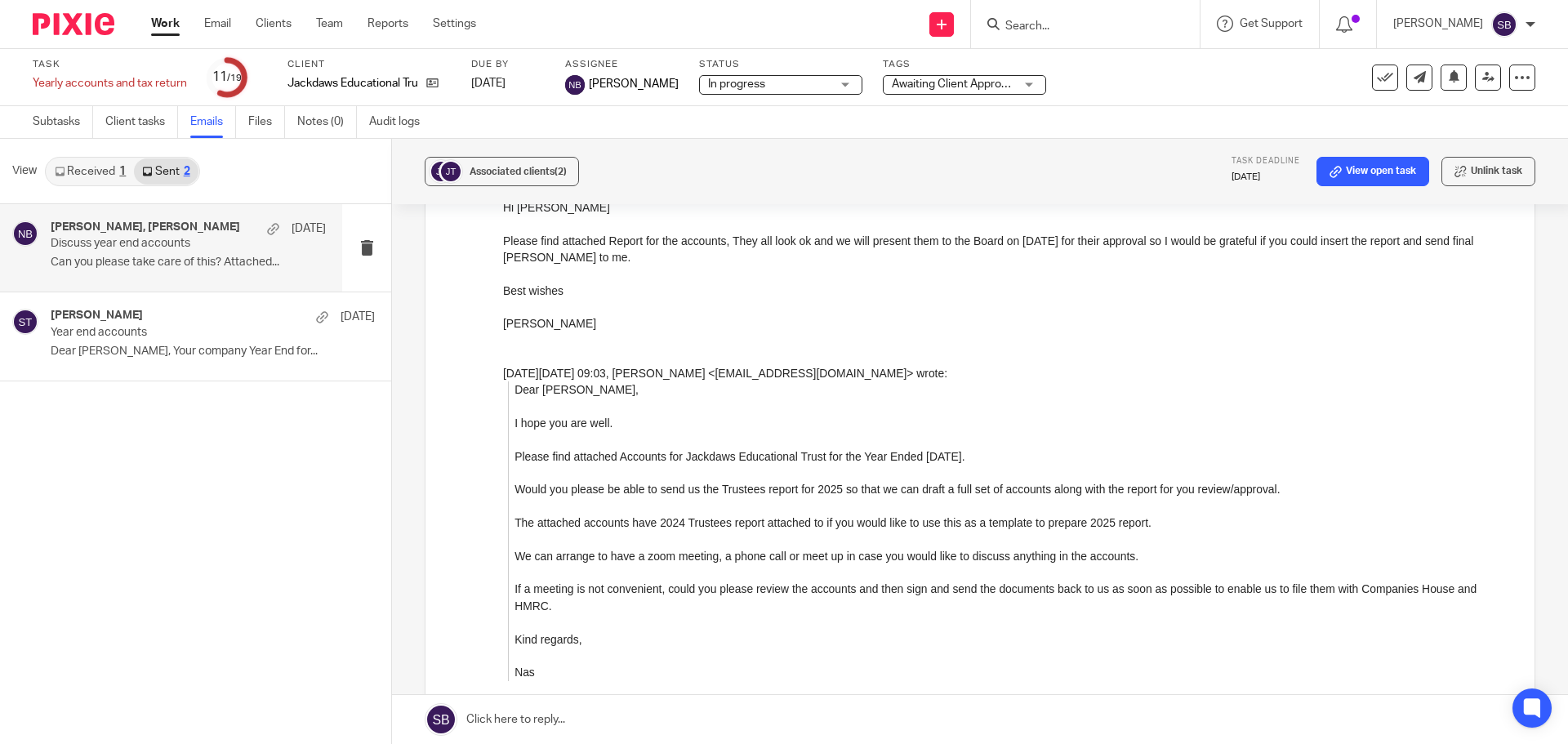
scroll to position [1103, 0]
